Goal: Check status: Check status

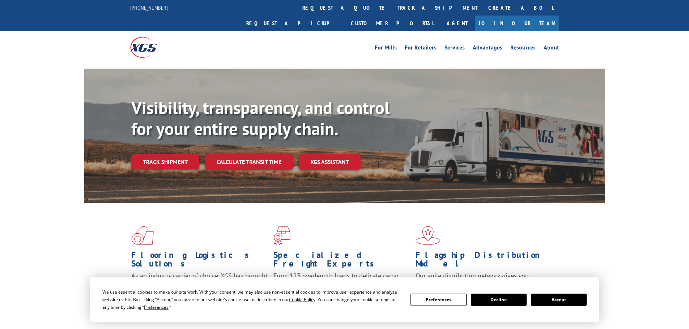
click at [570, 300] on button "Accept" at bounding box center [559, 300] width 56 height 12
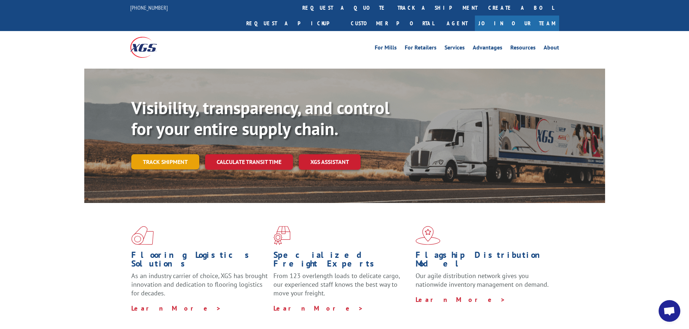
click at [141, 154] on link "Track shipment" at bounding box center [165, 161] width 68 height 15
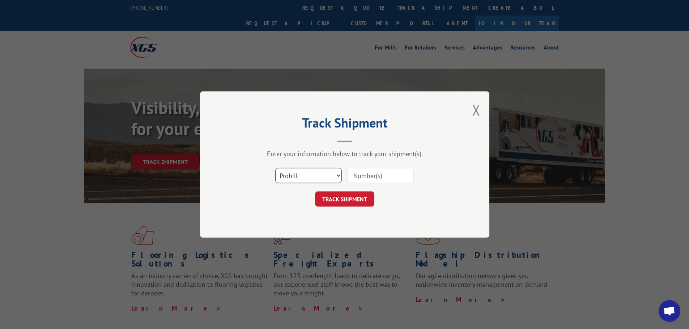
click at [292, 181] on select "Select category... Probill BOL PO" at bounding box center [308, 175] width 67 height 15
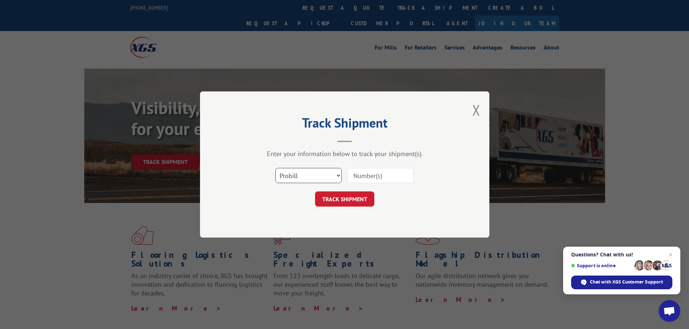
select select "bol"
click at [275, 168] on select "Select category... Probill BOL PO" at bounding box center [308, 175] width 67 height 15
click at [359, 178] on input at bounding box center [380, 175] width 67 height 15
paste input "7028528"
type input "7028528"
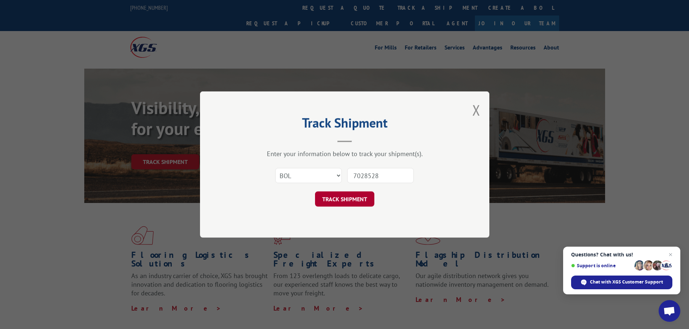
click at [354, 196] on button "TRACK SHIPMENT" at bounding box center [344, 199] width 59 height 15
